Goal: Use online tool/utility: Utilize a website feature to perform a specific function

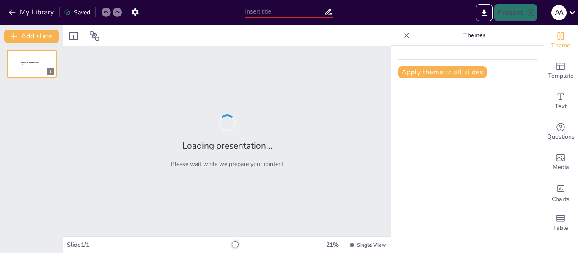
type input "Transformación Digital en el Emprendimiento: Caso de Éxito [PERSON_NAME]"
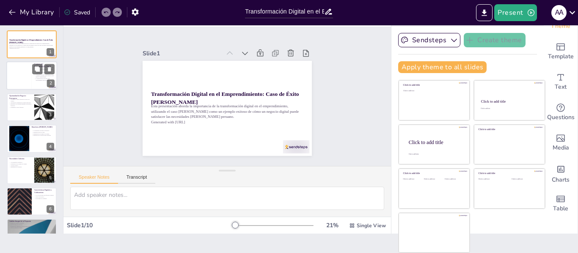
click at [22, 71] on div at bounding box center [18, 76] width 25 height 29
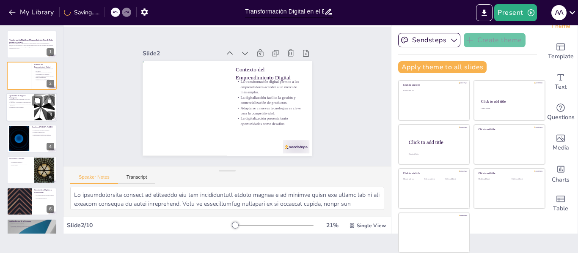
click at [38, 107] on div at bounding box center [45, 107] width 46 height 26
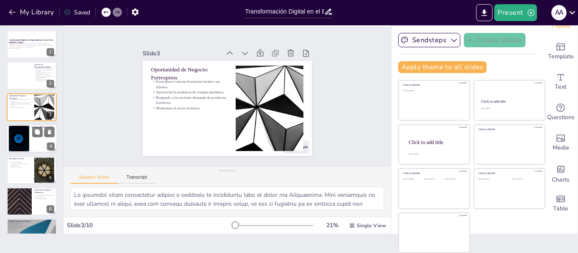
click at [36, 140] on div at bounding box center [31, 138] width 51 height 29
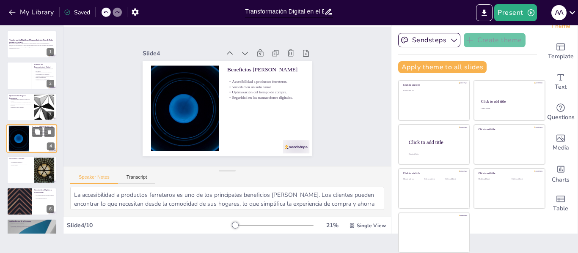
scroll to position [10, 0]
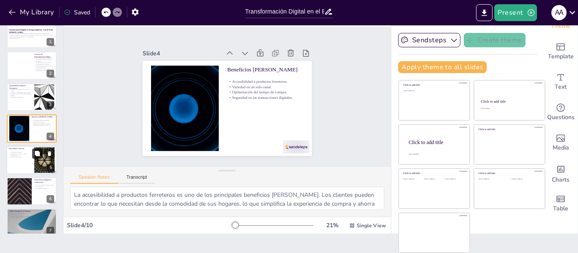
click at [33, 151] on button at bounding box center [37, 153] width 10 height 10
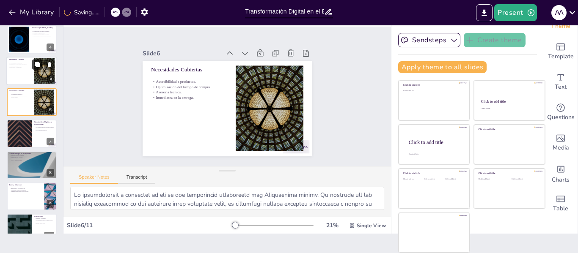
scroll to position [100, 0]
click at [22, 163] on div at bounding box center [31, 165] width 51 height 29
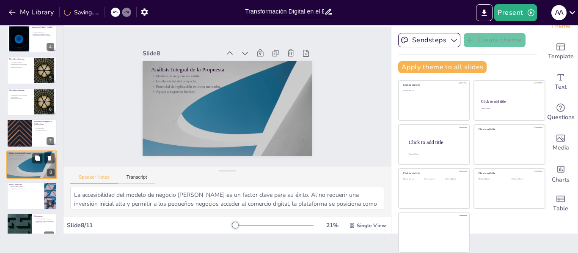
scroll to position [136, 0]
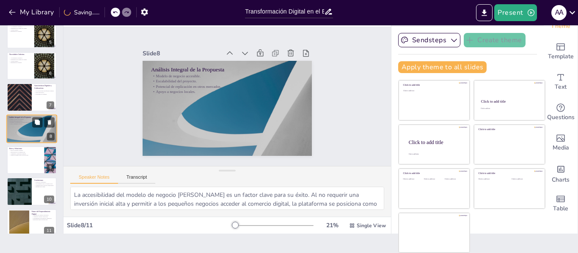
click at [22, 163] on div at bounding box center [32, 160] width 50 height 28
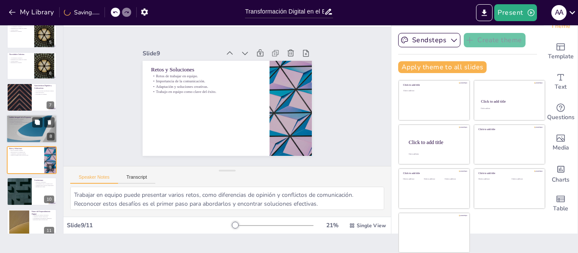
scroll to position [146, 0]
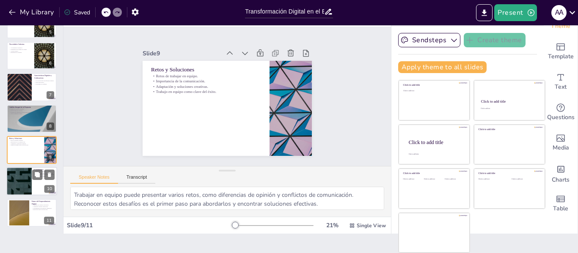
click at [25, 184] on div at bounding box center [19, 181] width 51 height 29
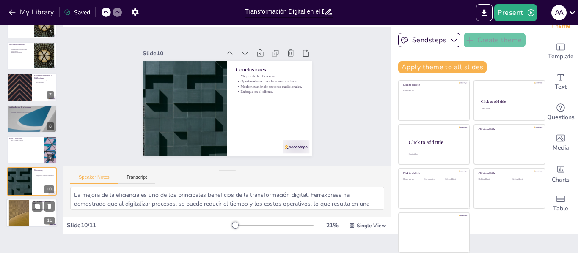
click at [25, 216] on div at bounding box center [19, 213] width 46 height 26
type textarea "El aumento del comercio electrónico es una tendencia que seguirá creciendo en e…"
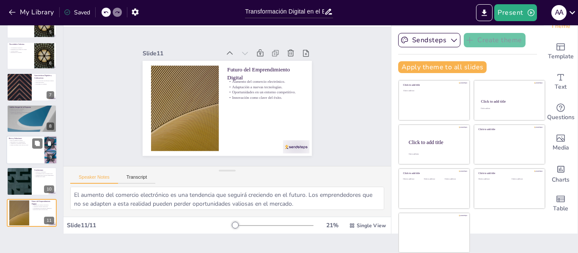
scroll to position [0, 0]
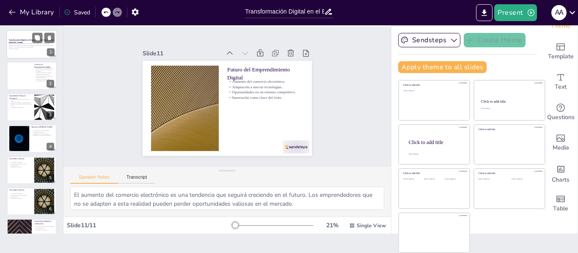
click at [28, 44] on p "Esta presentación aborda la importancia de la transformación digital en el empr…" at bounding box center [32, 45] width 46 height 5
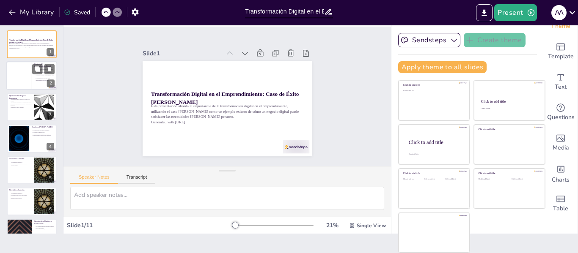
click at [22, 69] on div at bounding box center [18, 76] width 25 height 29
type textarea "Lo ipsumdolorsita consect ad elitseddo eiu tem incididuntutl etdolo magnaa e ad…"
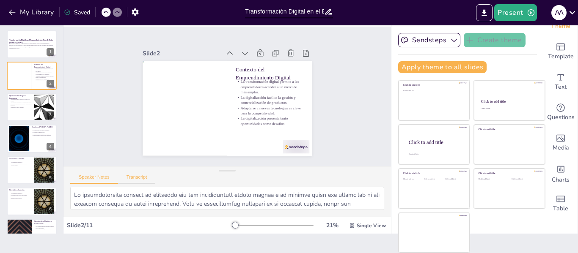
click at [140, 176] on button "Transcript" at bounding box center [137, 179] width 38 height 9
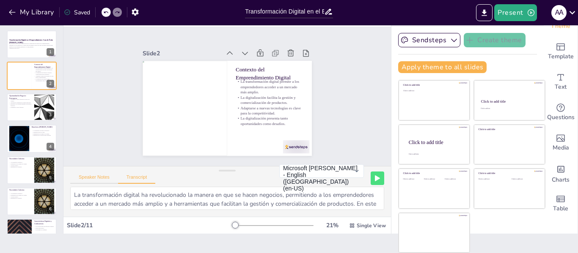
click at [100, 180] on button "Speaker Notes" at bounding box center [94, 179] width 48 height 9
